Goal: Task Accomplishment & Management: Complete application form

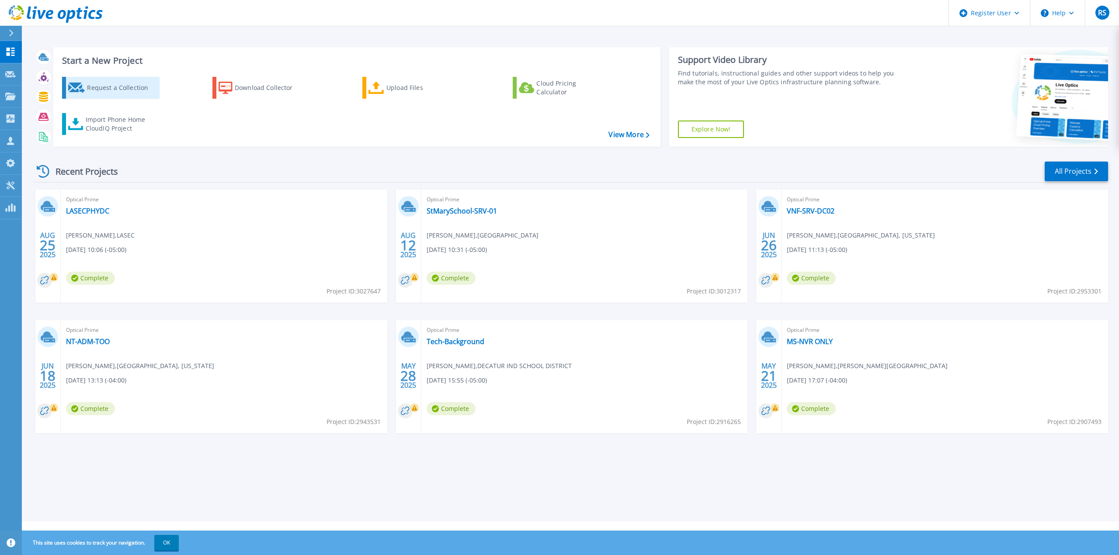
click at [115, 84] on div "Request a Collection" at bounding box center [122, 87] width 70 height 17
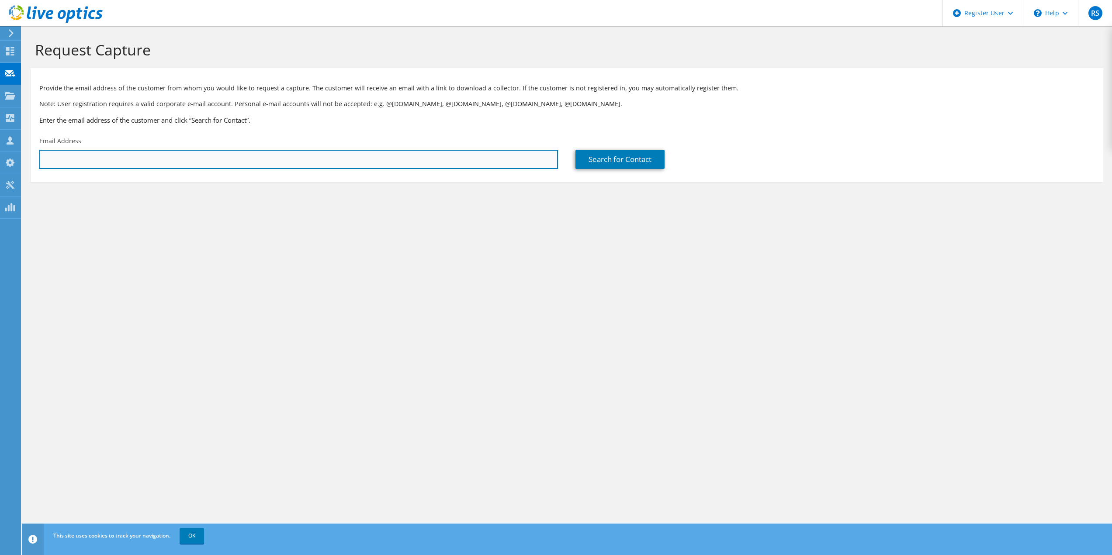
click at [277, 161] on input "text" at bounding box center [298, 159] width 519 height 19
paste input "bwilliams@slidellisd.net"
type input "bwilliams@slidellisd.net"
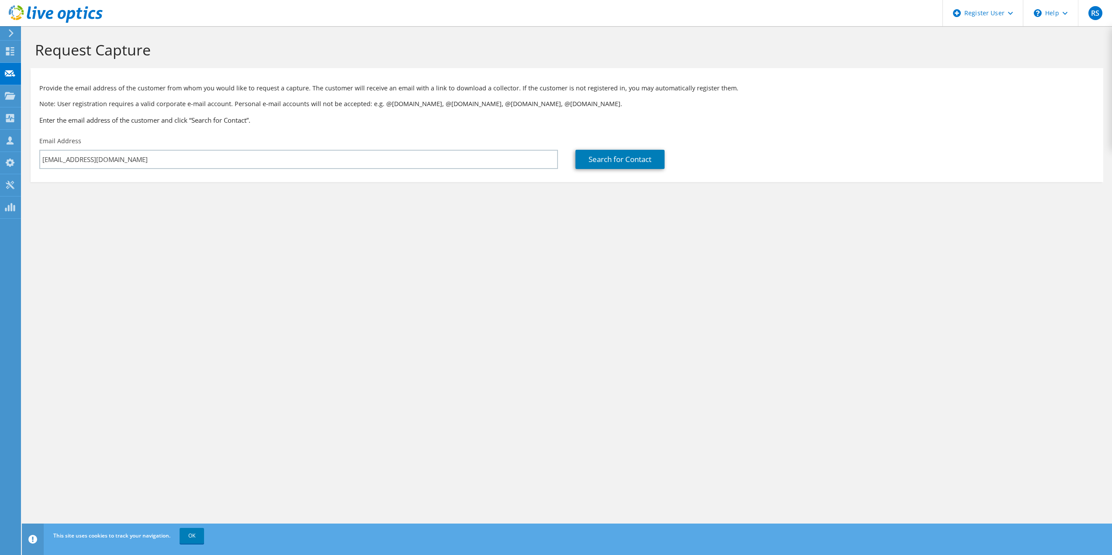
click at [436, 371] on div "Request Capture Provide the email address of the customer from whom you would l…" at bounding box center [567, 290] width 1090 height 529
click at [629, 154] on link "Search for Contact" at bounding box center [620, 159] width 89 height 19
type input "SLIDELL IND SCHOOL DISTRICT"
type input "Bert"
type input "Williams"
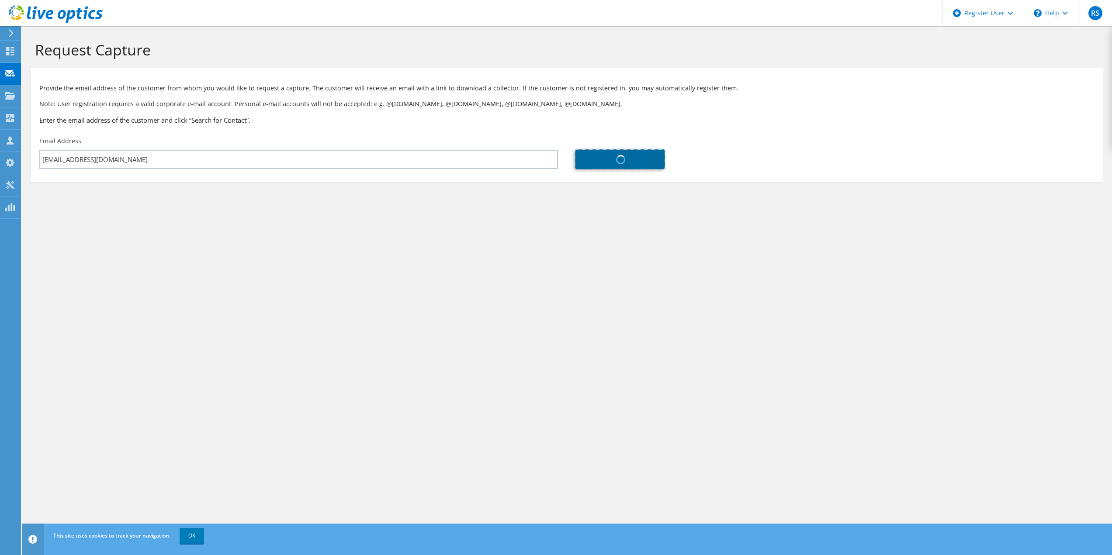
type input "United States"
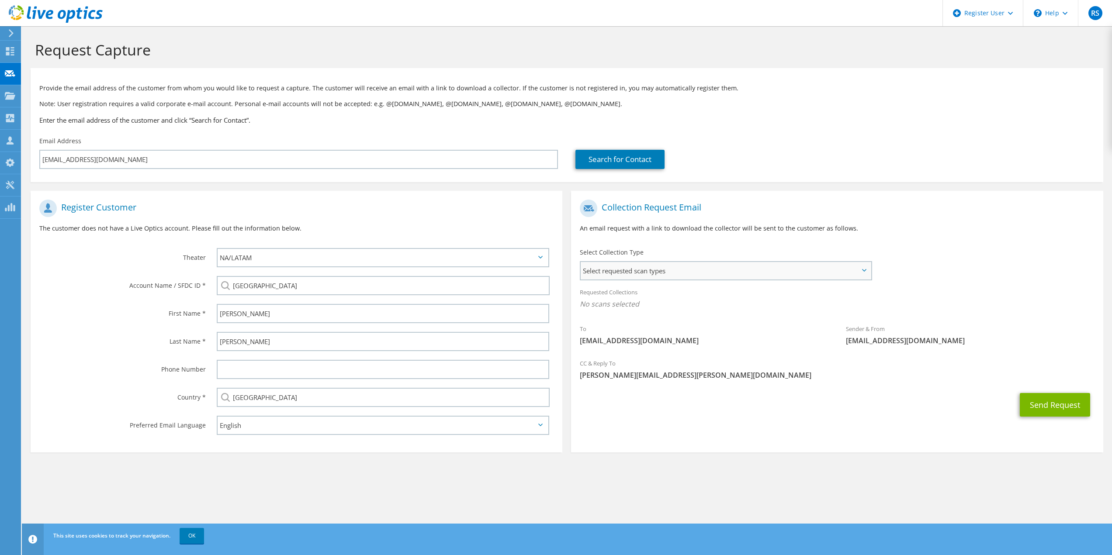
click at [684, 264] on span "Select requested scan types" at bounding box center [726, 270] width 290 height 17
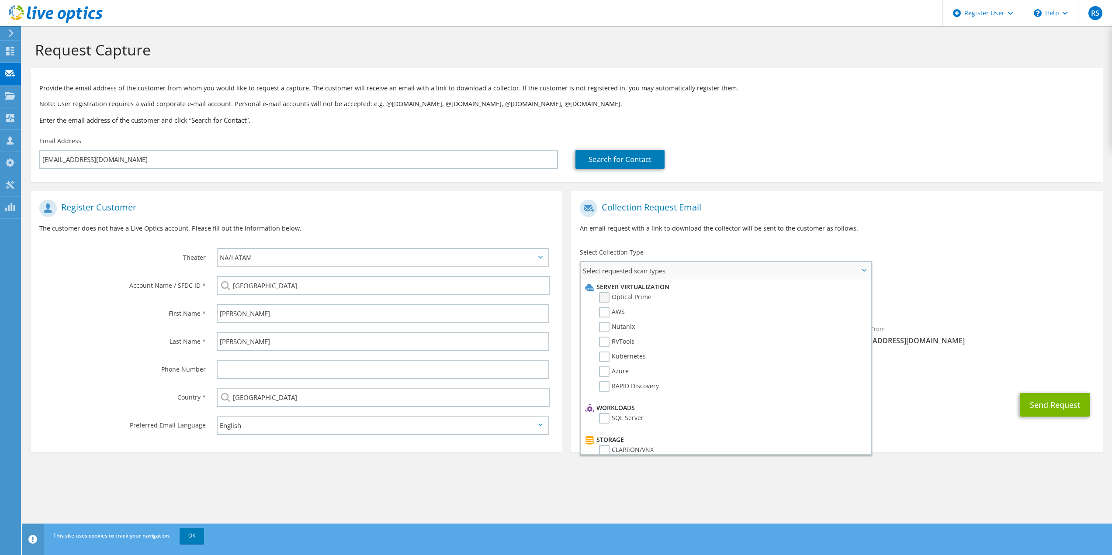
click at [613, 293] on label "Optical Prime" at bounding box center [625, 297] width 52 height 10
click at [0, 0] on input "Optical Prime" at bounding box center [0, 0] width 0 height 0
click at [896, 180] on section "Provide the email address of the customer from whom you would like to request a…" at bounding box center [567, 125] width 1073 height 114
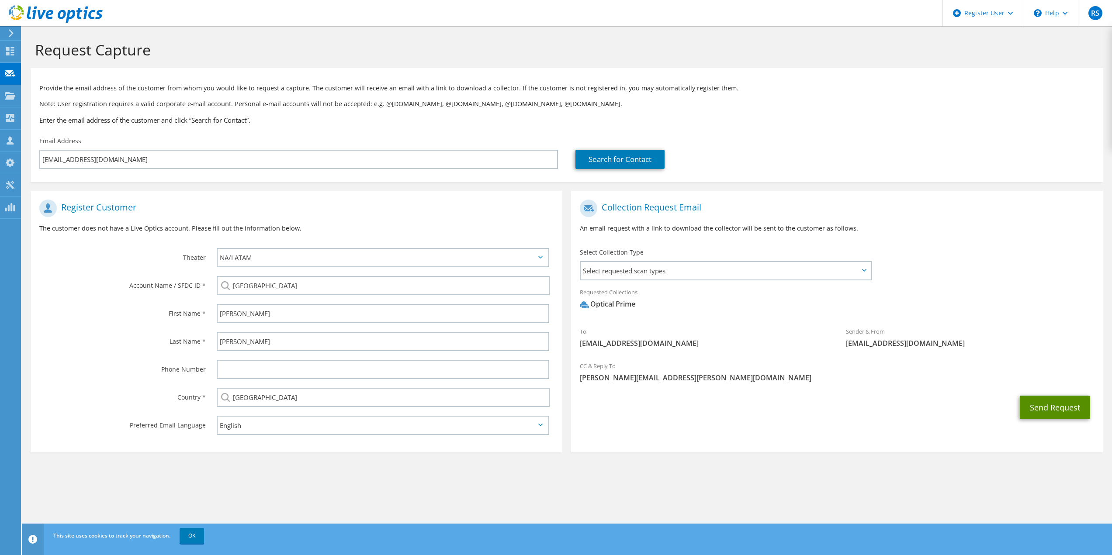
click at [1067, 399] on button "Send Request" at bounding box center [1055, 408] width 70 height 24
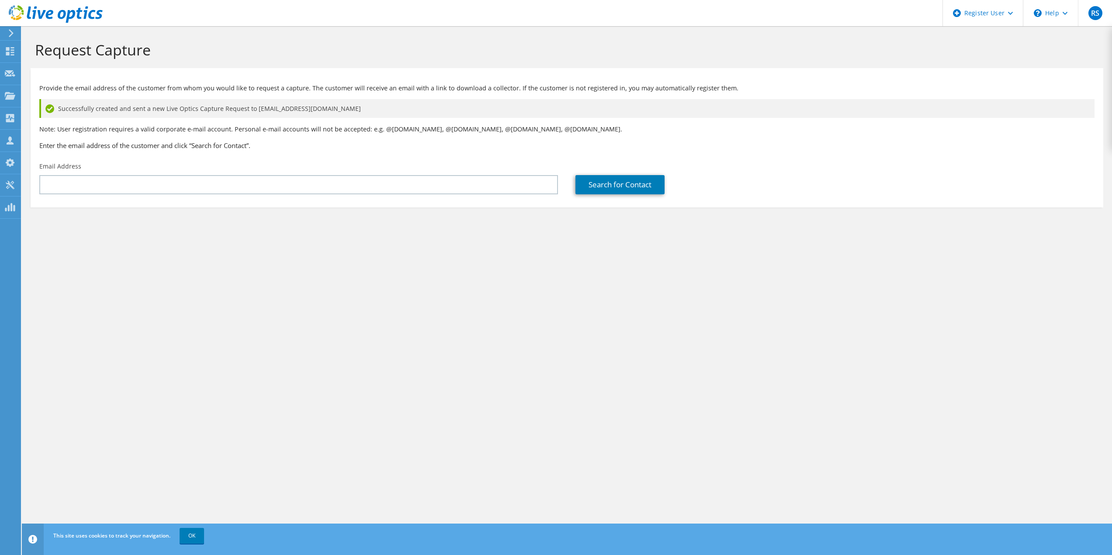
click at [409, 320] on div "Request Capture Provide the email address of the customer from whom you would l…" at bounding box center [567, 290] width 1090 height 529
